Goal: Register for event/course

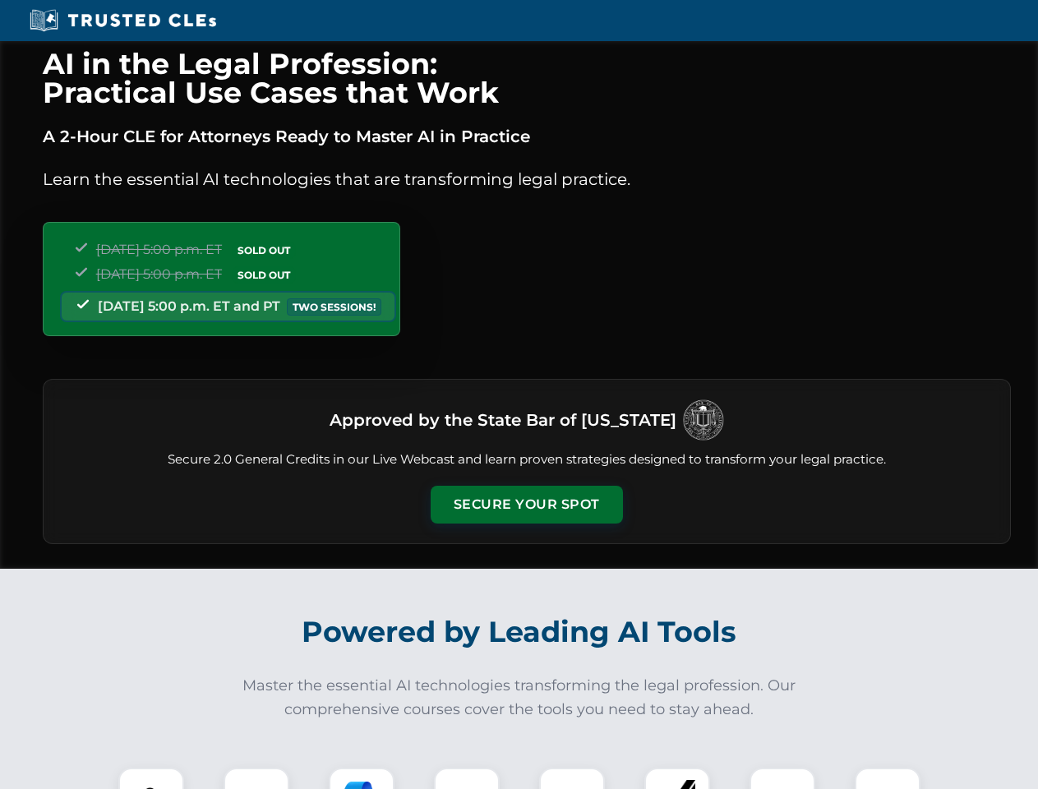
click at [526, 504] on button "Secure Your Spot" at bounding box center [526, 505] width 192 height 38
click at [151, 778] on img at bounding box center [151, 800] width 48 height 48
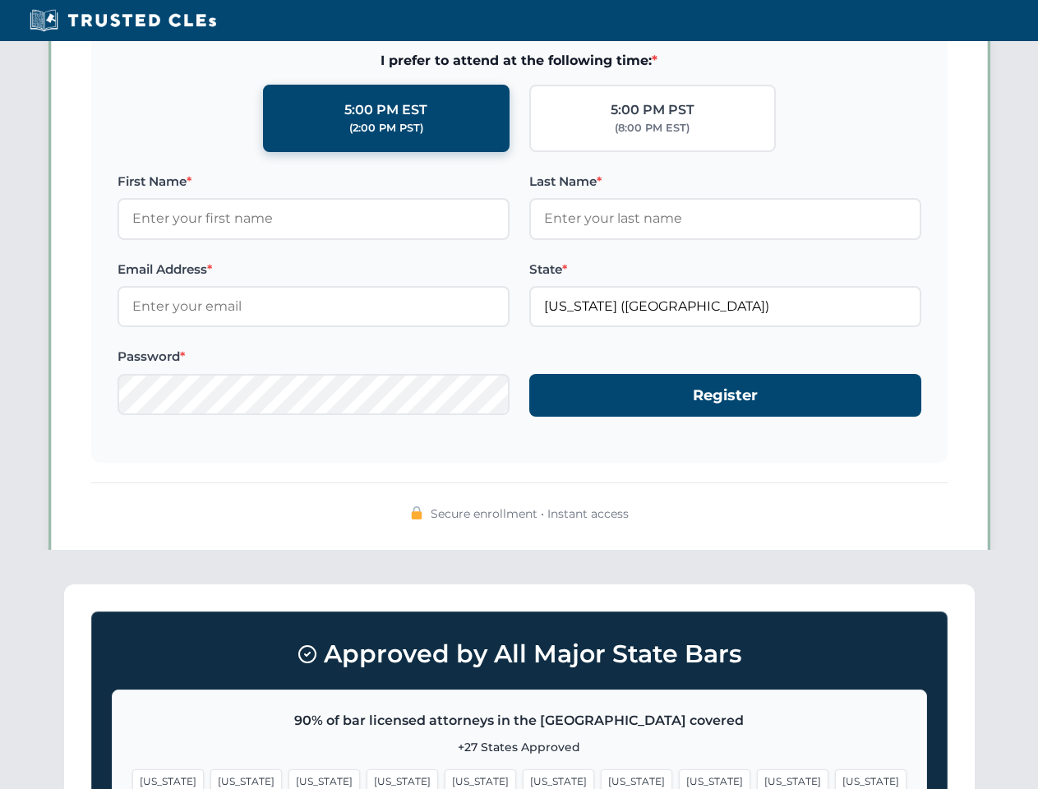
click at [601, 778] on span "[US_STATE]" at bounding box center [636, 781] width 71 height 24
click at [757, 778] on span "[US_STATE]" at bounding box center [792, 781] width 71 height 24
